Goal: Task Accomplishment & Management: Manage account settings

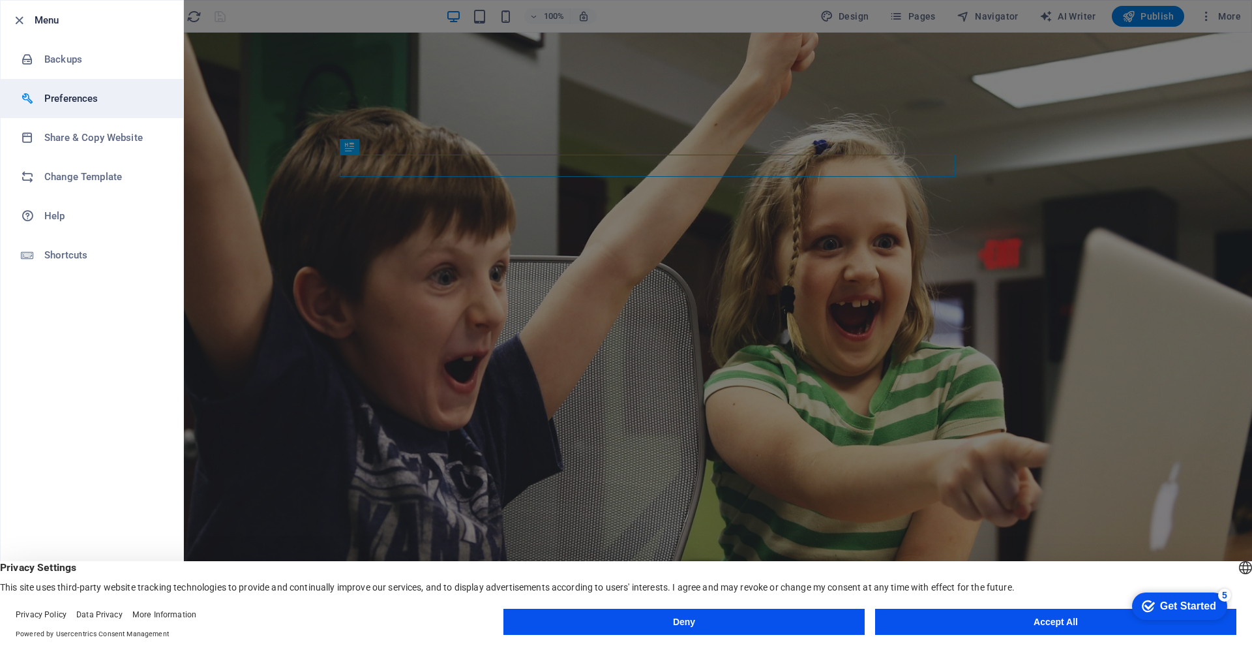
click at [157, 89] on li "Preferences" at bounding box center [92, 98] width 183 height 39
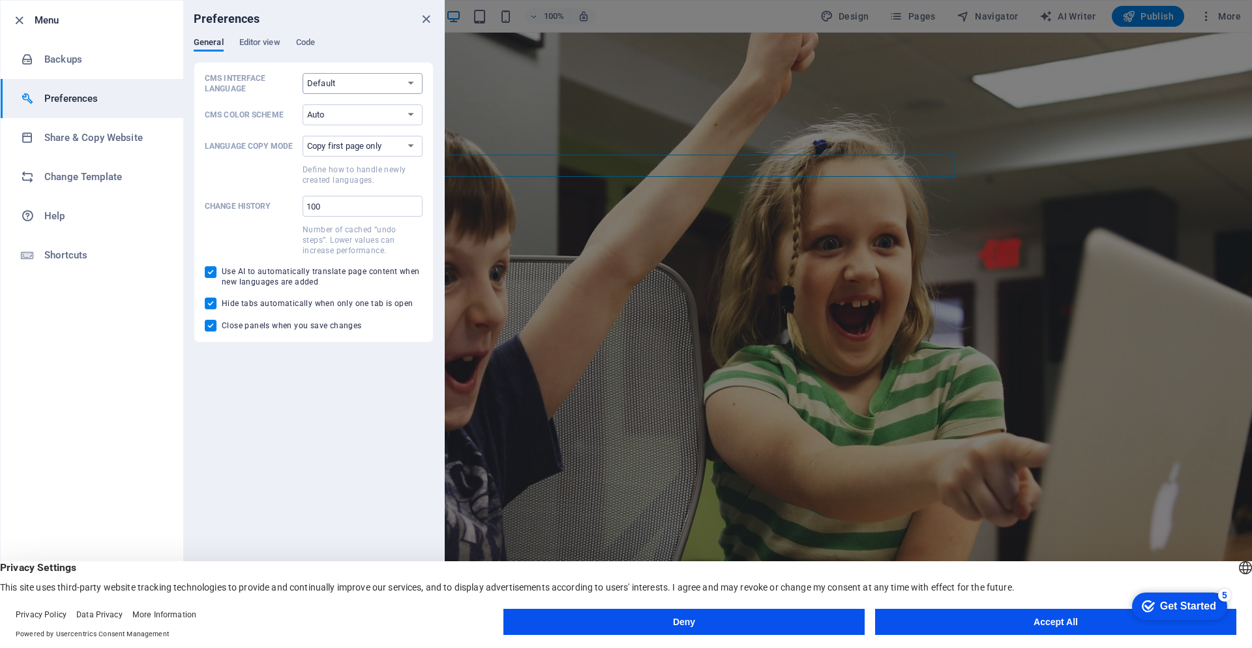
click at [398, 74] on select "Default Deutsch English Español Français Magyar Italiano Nederlands Polski Port…" at bounding box center [363, 83] width 120 height 21
select select "es"
click at [303, 73] on select "Default Deutsch English Español Français Magyar Italiano Nederlands Polski Port…" at bounding box center [363, 83] width 120 height 21
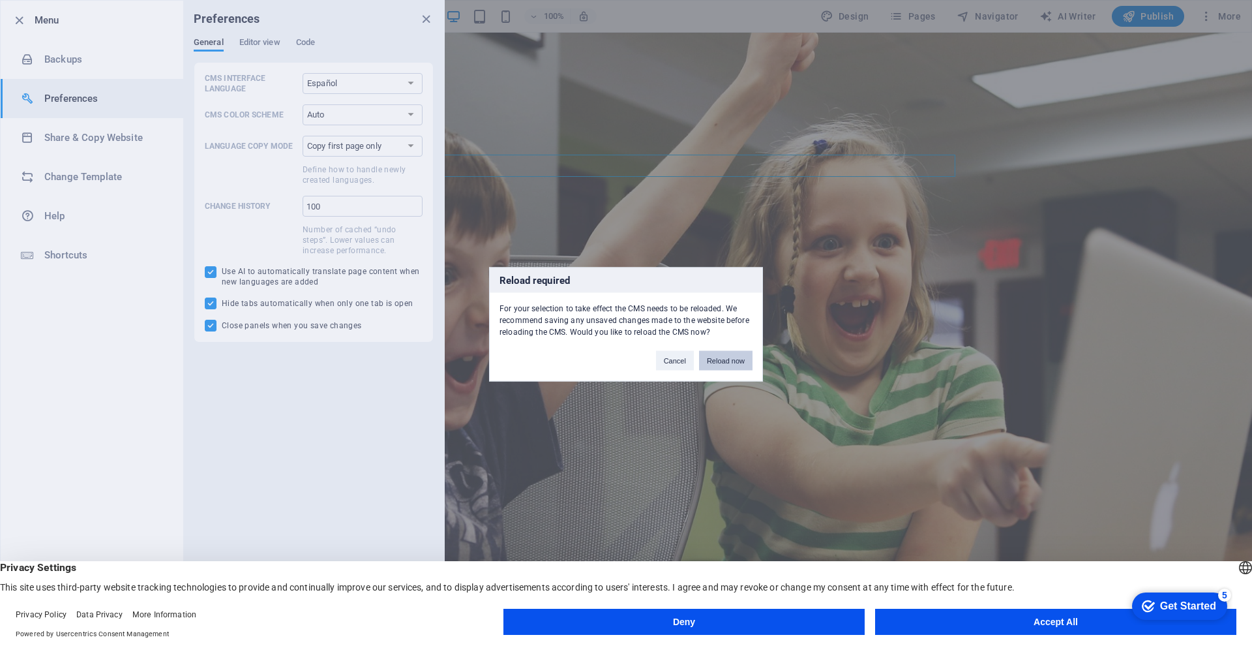
click at [717, 365] on button "Reload now" at bounding box center [725, 360] width 53 height 20
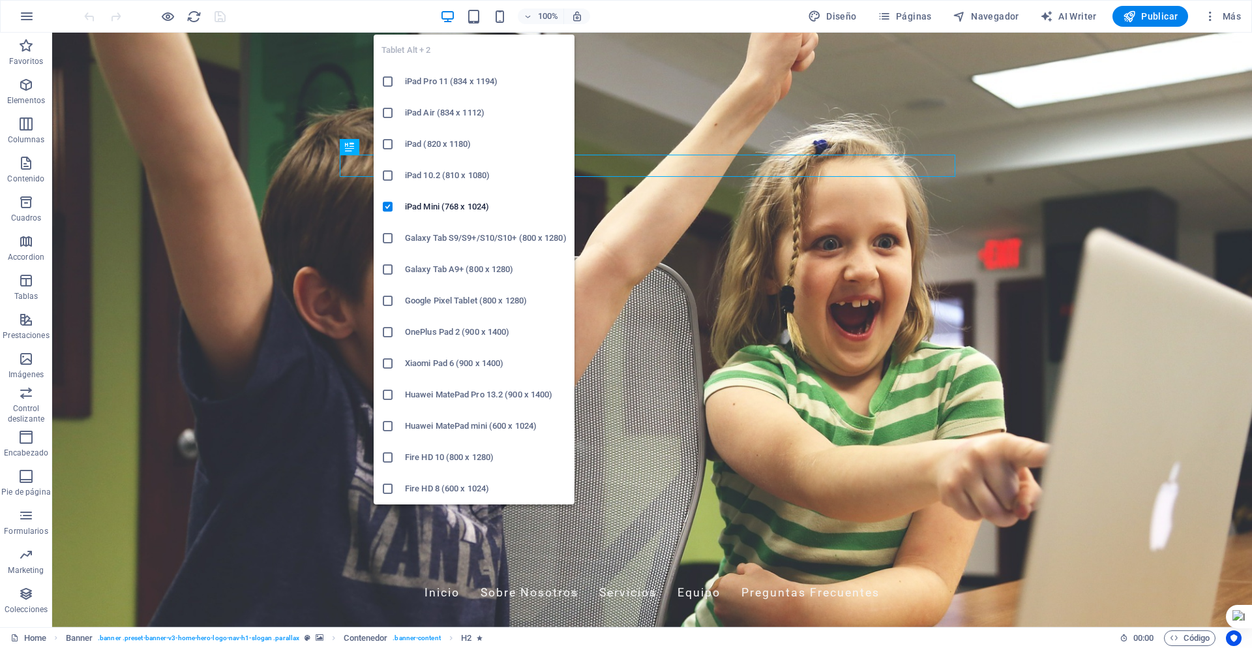
click at [0, 0] on div "100%" at bounding box center [0, 0] width 0 height 0
click at [480, 18] on icon "button" at bounding box center [473, 16] width 15 height 15
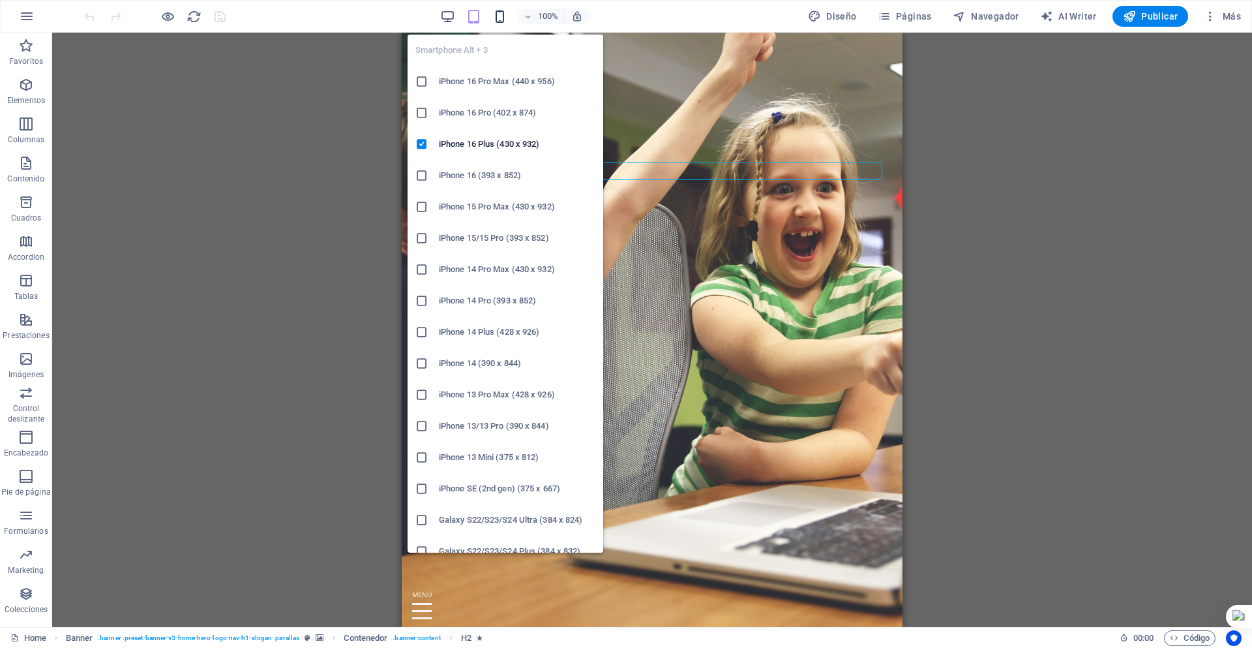
click at [496, 17] on icon "button" at bounding box center [499, 16] width 15 height 15
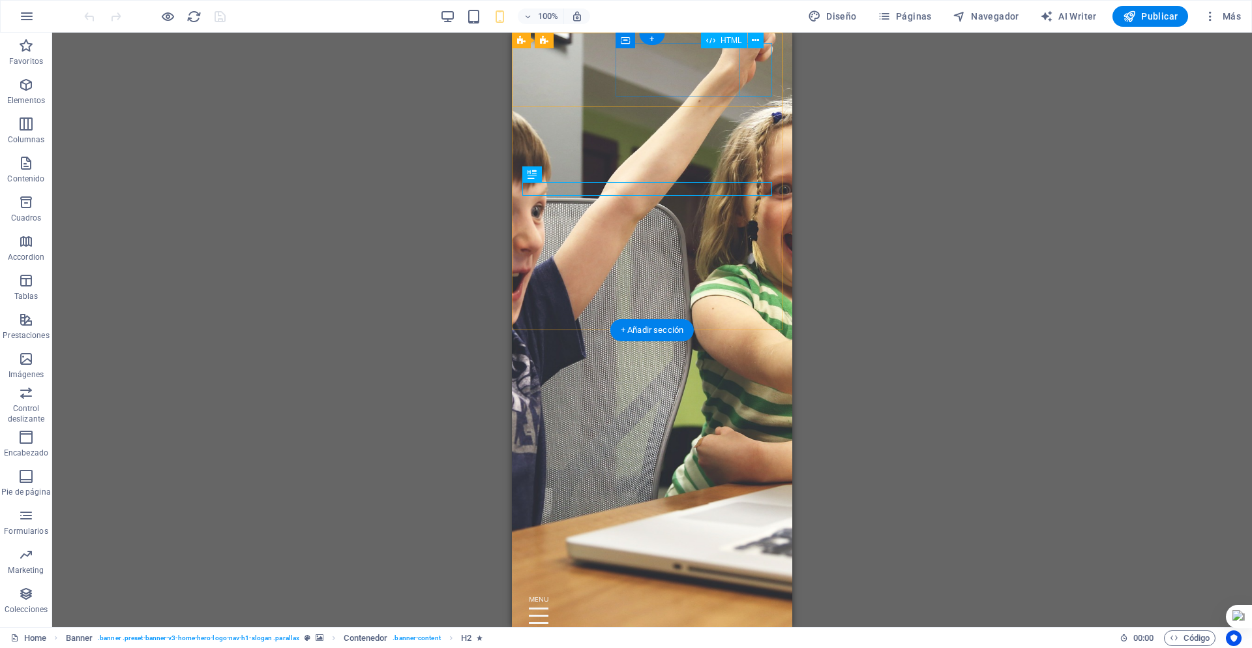
click at [757, 589] on div at bounding box center [652, 615] width 260 height 53
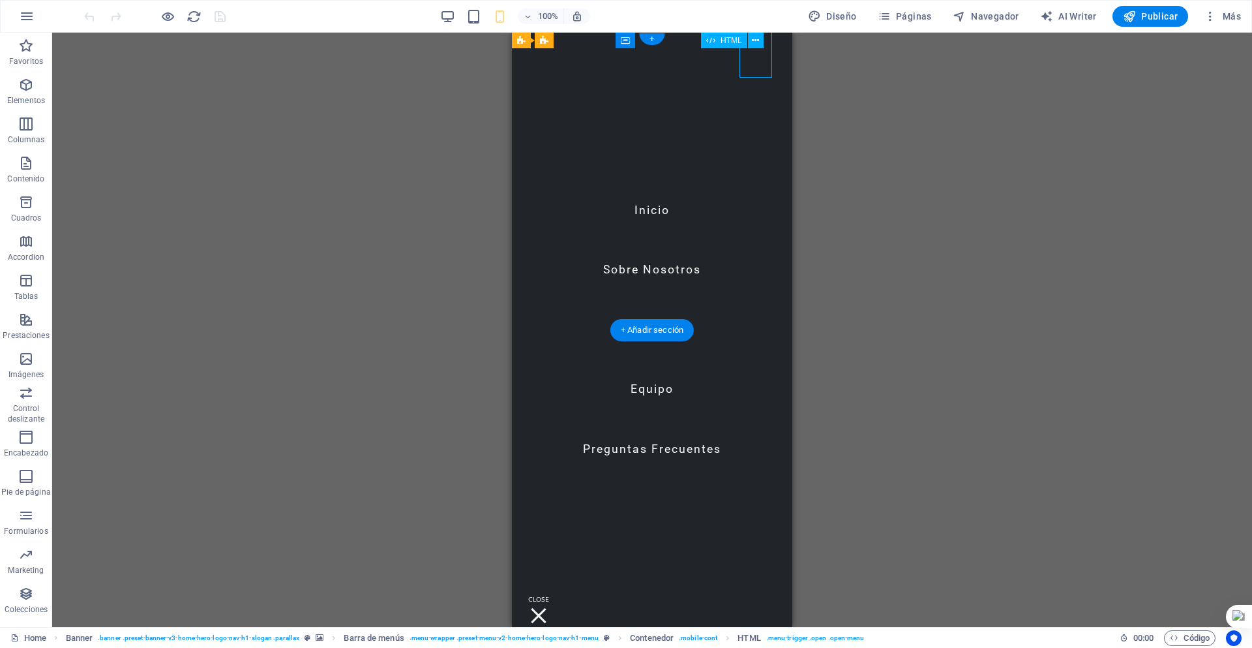
click at [555, 589] on div at bounding box center [538, 615] width 33 height 53
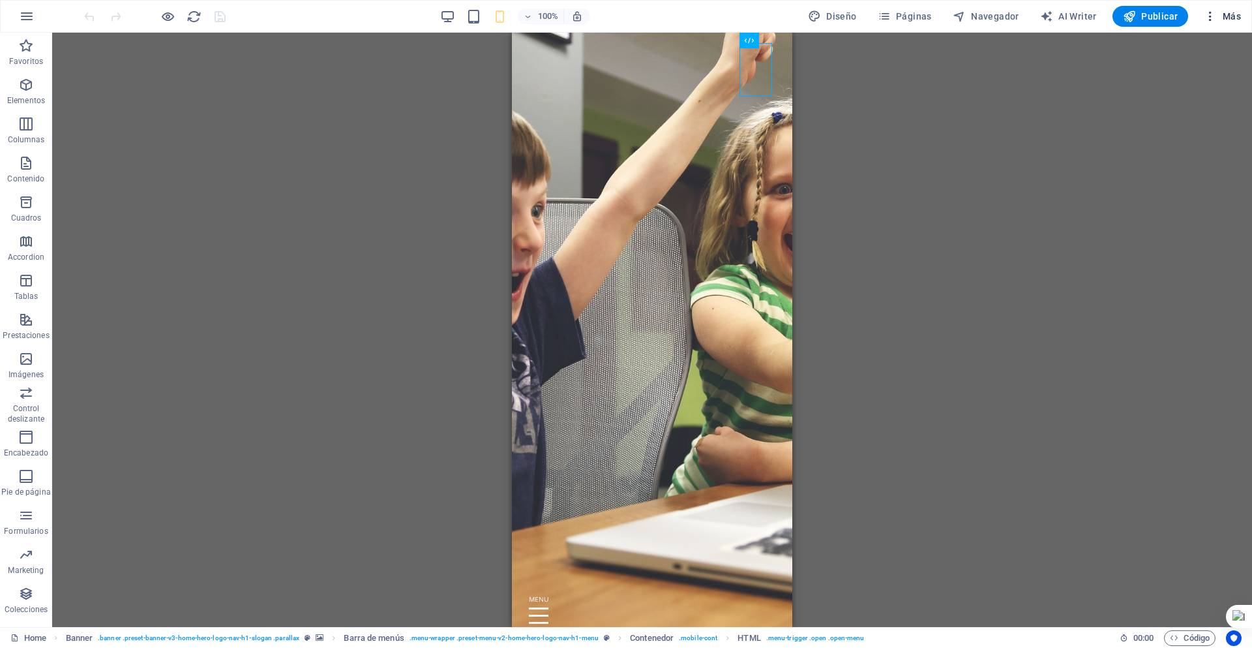
drag, startPoint x: 1233, startPoint y: 2, endPoint x: 1233, endPoint y: 20, distance: 18.3
click at [1234, 25] on button "Más" at bounding box center [1223, 16] width 48 height 21
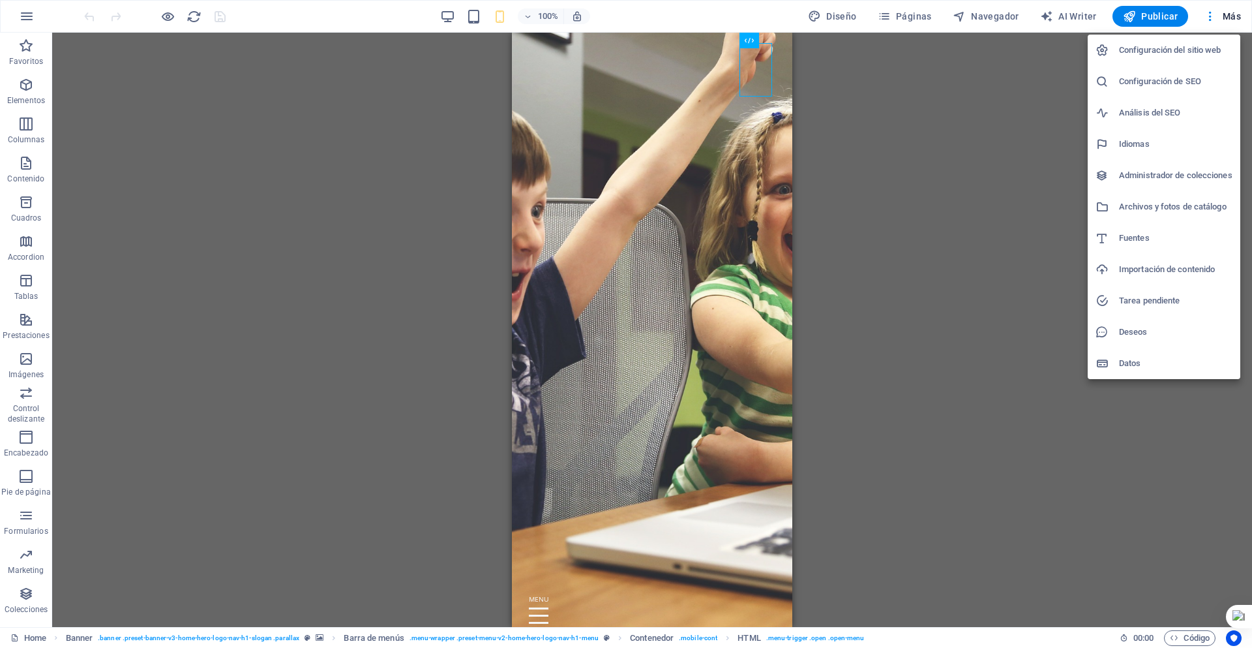
click at [93, 216] on div at bounding box center [626, 324] width 1252 height 648
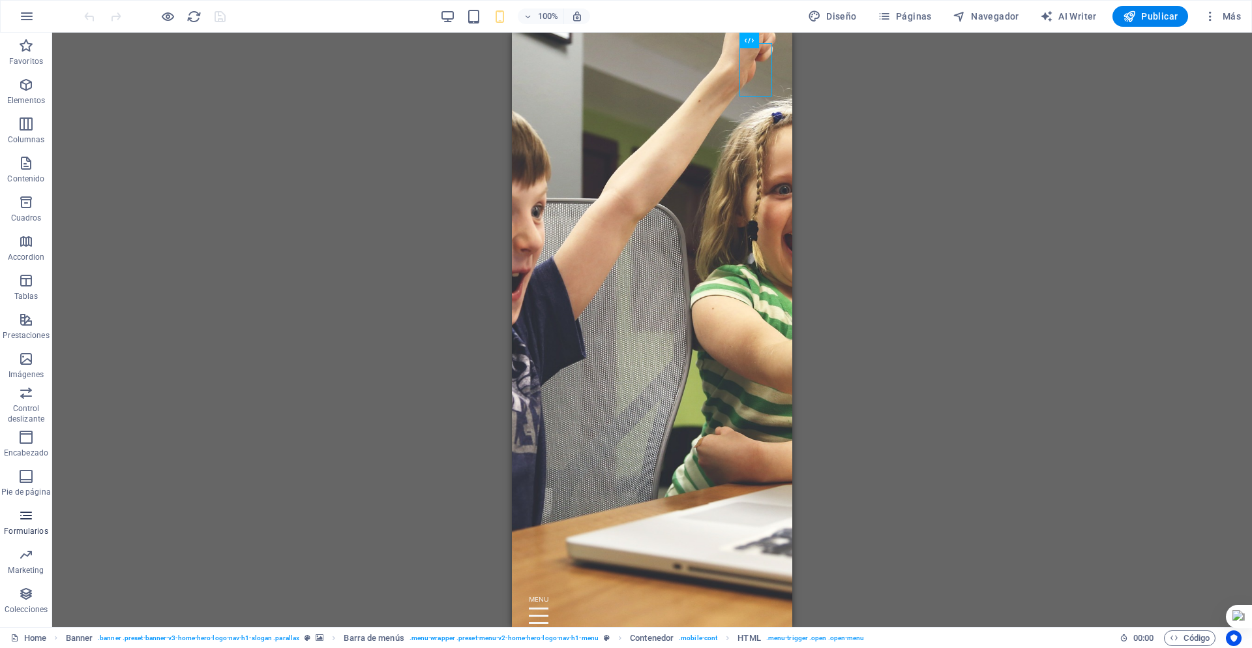
click at [18, 522] on icon "button" at bounding box center [26, 515] width 16 height 16
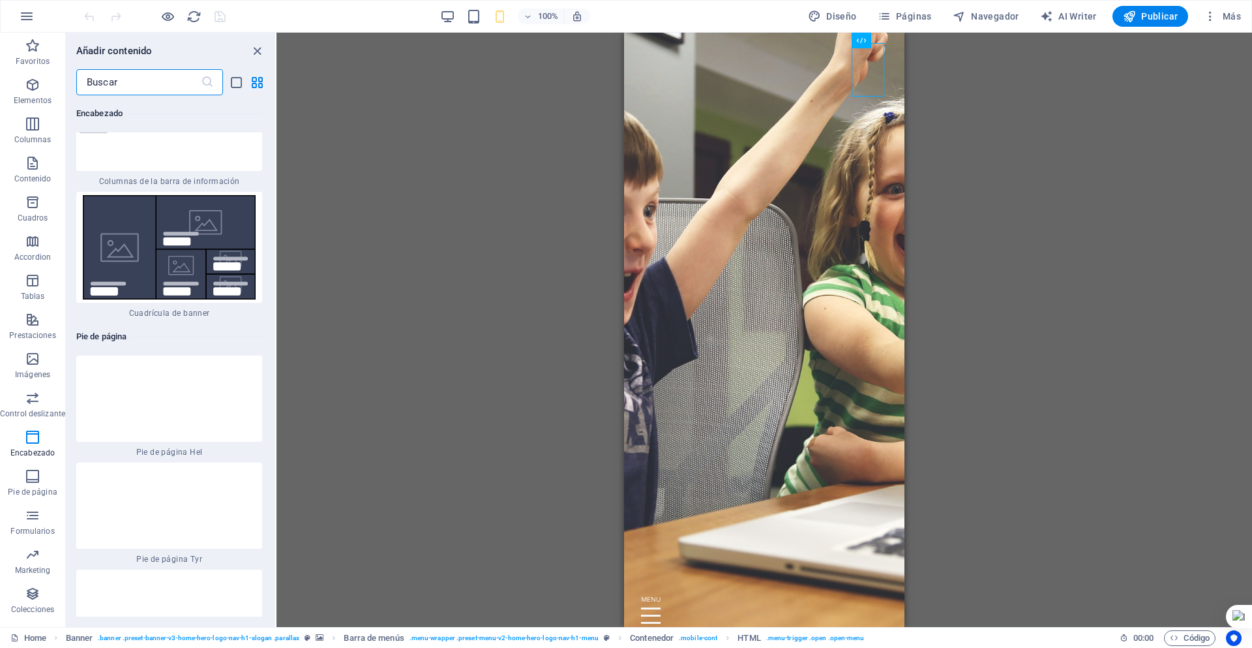
scroll to position [15482, 0]
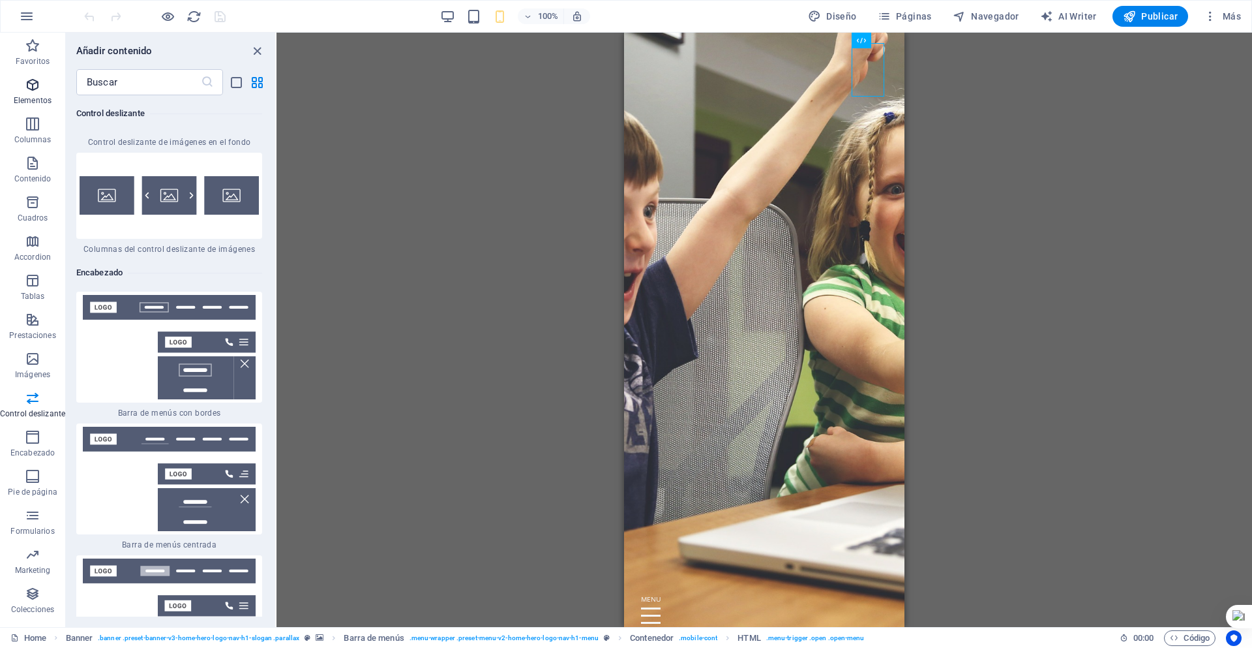
click at [43, 102] on p "Elementos" at bounding box center [33, 100] width 38 height 10
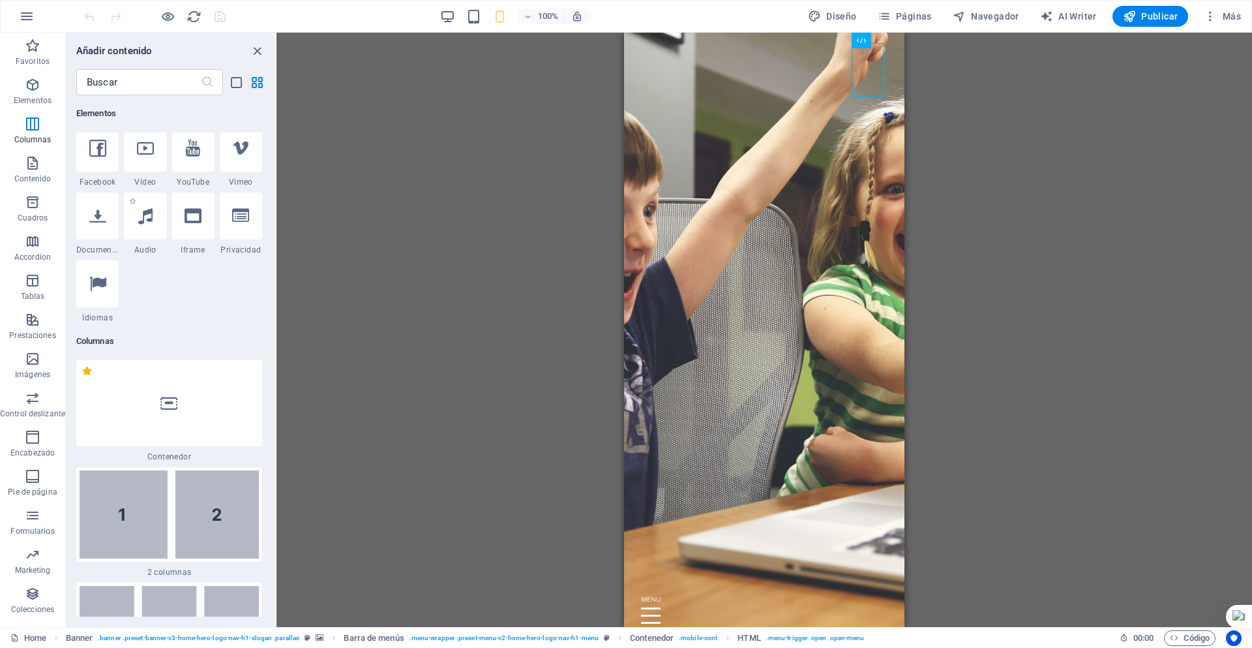
scroll to position [376, 0]
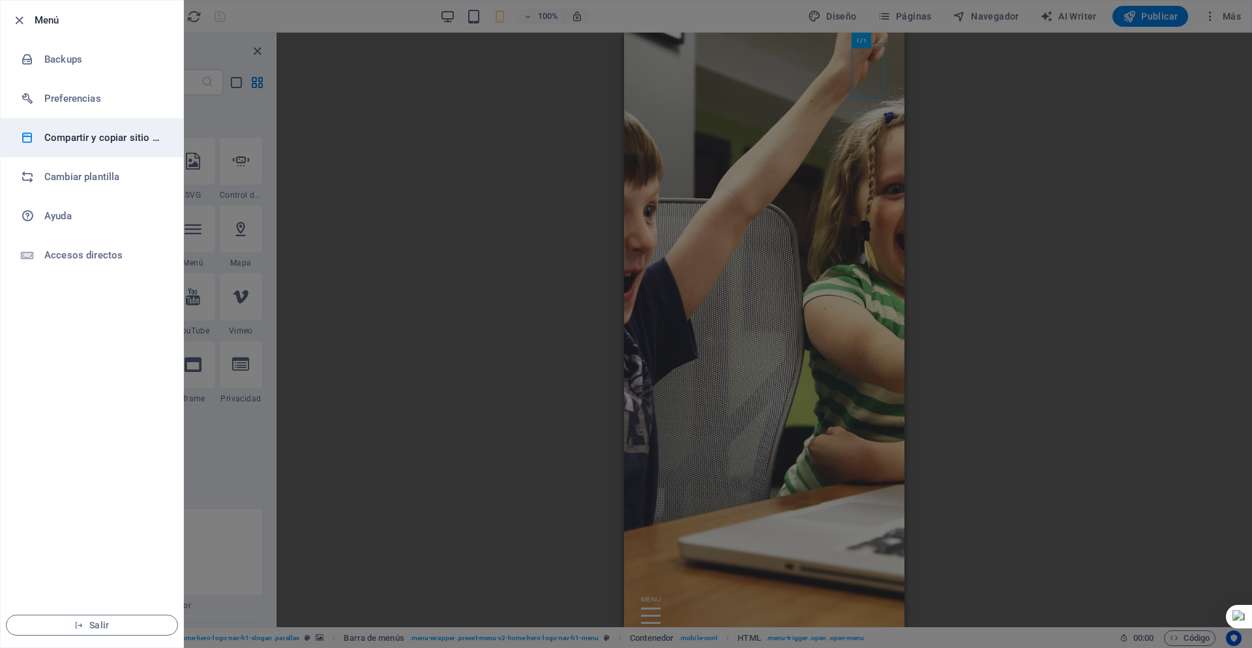
click at [143, 149] on li "Compartir y copiar sitio web" at bounding box center [92, 137] width 183 height 39
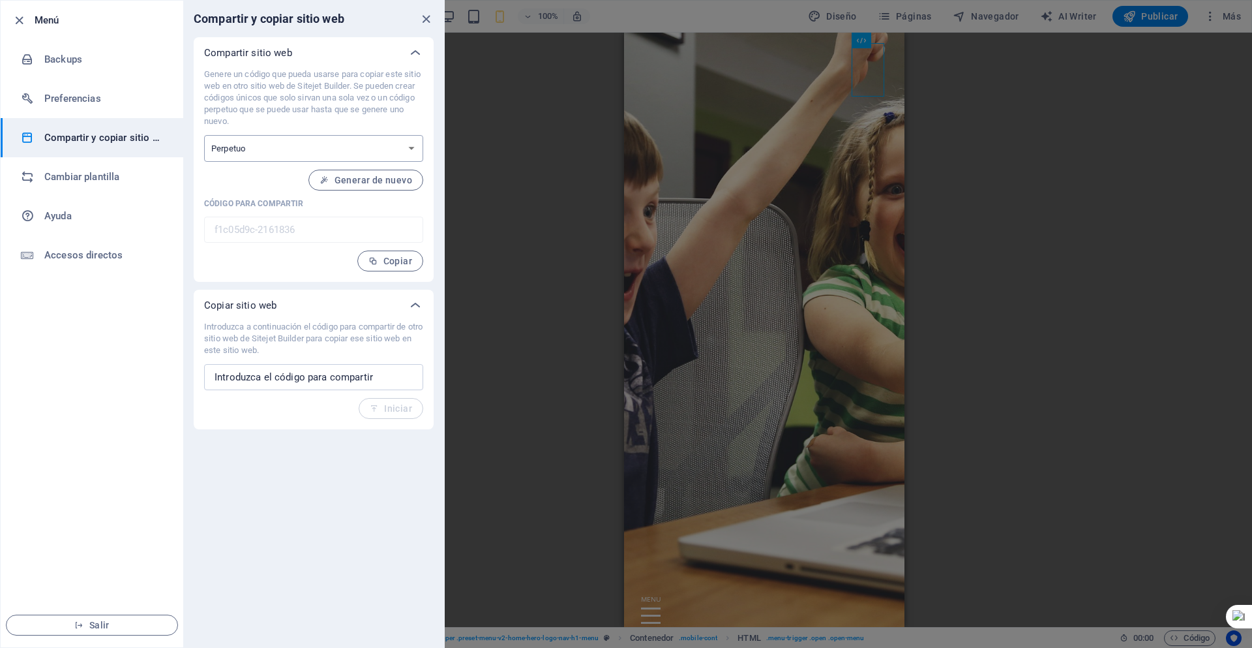
click at [283, 143] on select "Único Perpetuo" at bounding box center [313, 148] width 219 height 27
click at [117, 182] on h6 "Cambiar plantilla" at bounding box center [104, 177] width 121 height 16
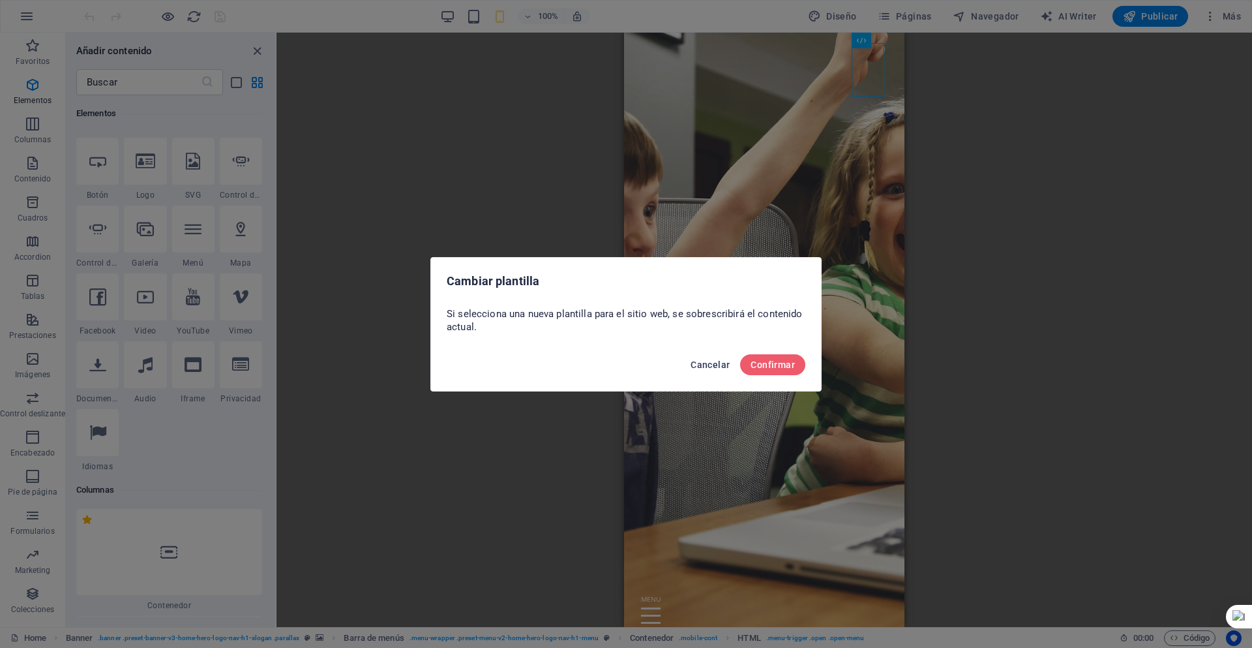
drag, startPoint x: 705, startPoint y: 370, endPoint x: 46, endPoint y: 335, distance: 659.6
click at [705, 370] on button "Cancelar" at bounding box center [710, 364] width 50 height 21
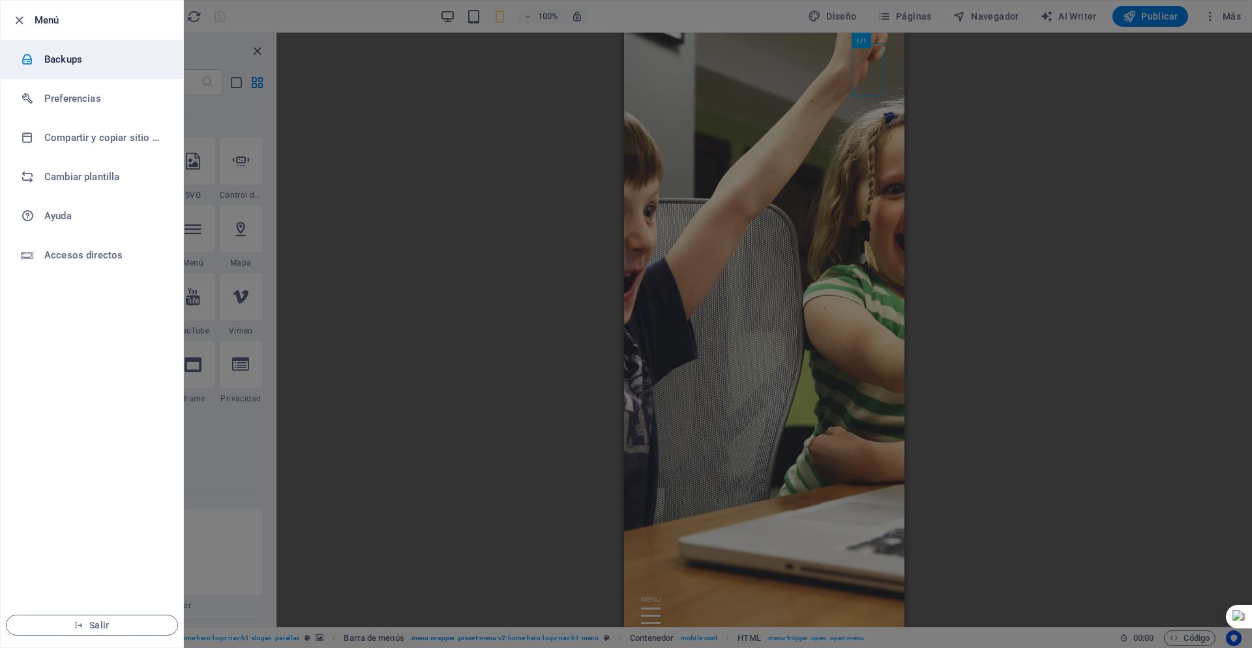
click at [140, 65] on h6 "Backups" at bounding box center [104, 60] width 121 height 16
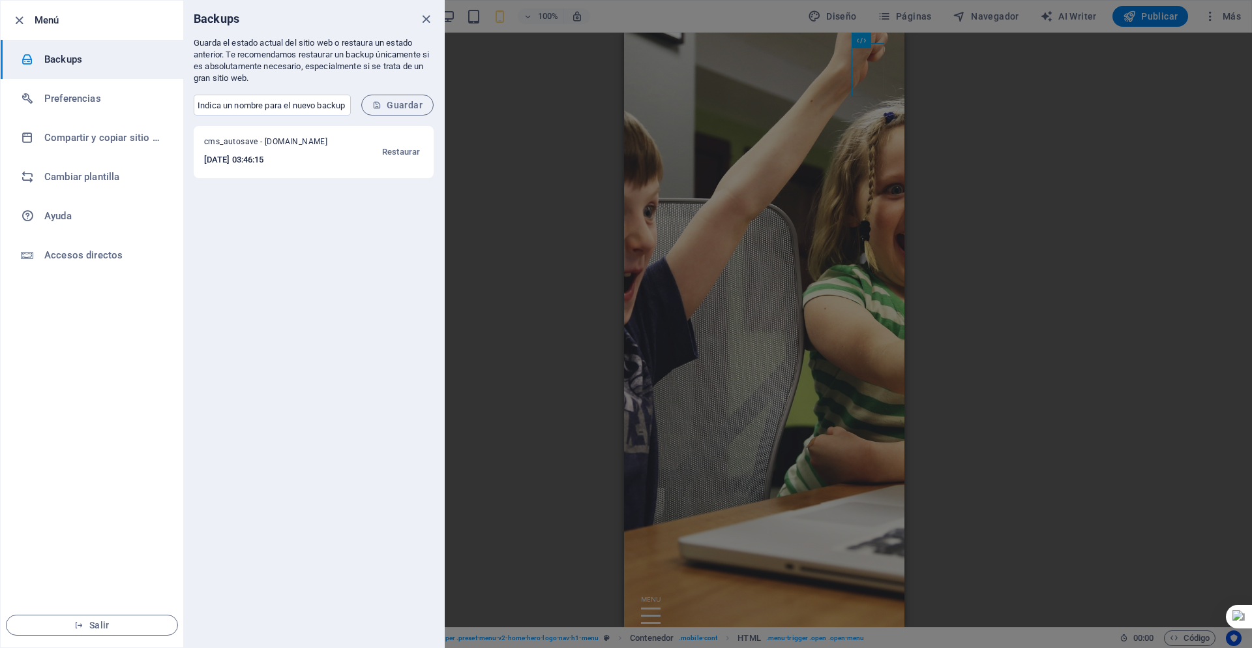
click at [464, 121] on div at bounding box center [626, 324] width 1252 height 648
